Goal: Information Seeking & Learning: Check status

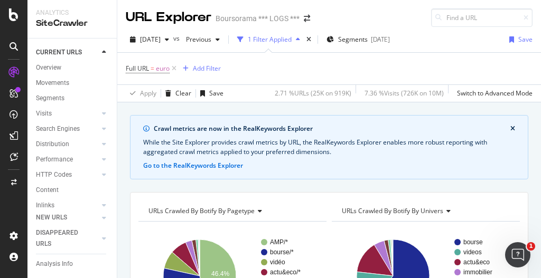
scroll to position [2579, 0]
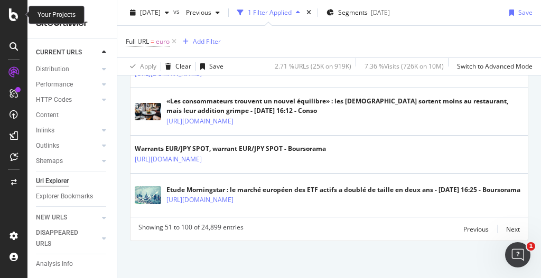
click at [14, 17] on icon at bounding box center [14, 14] width 10 height 13
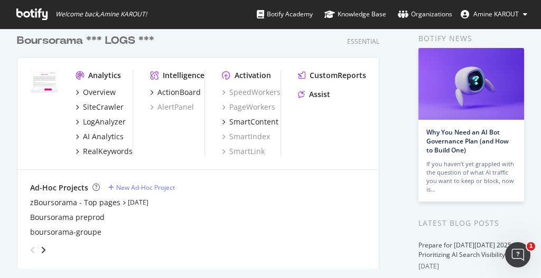
scroll to position [47, 0]
click at [73, 204] on div "zBoursorama - Top pages" at bounding box center [75, 202] width 90 height 11
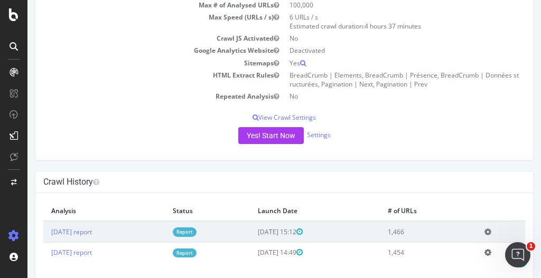
scroll to position [134, 0]
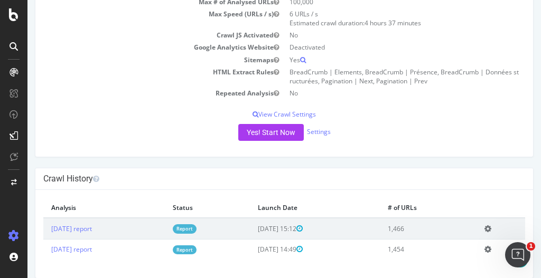
click at [197, 225] on link "Report" at bounding box center [185, 229] width 24 height 9
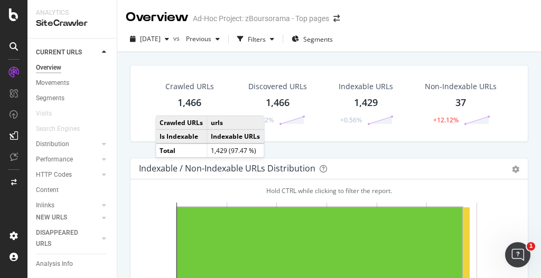
click at [51, 206] on div "Inlinks" at bounding box center [45, 205] width 18 height 11
